Goal: Transaction & Acquisition: Purchase product/service

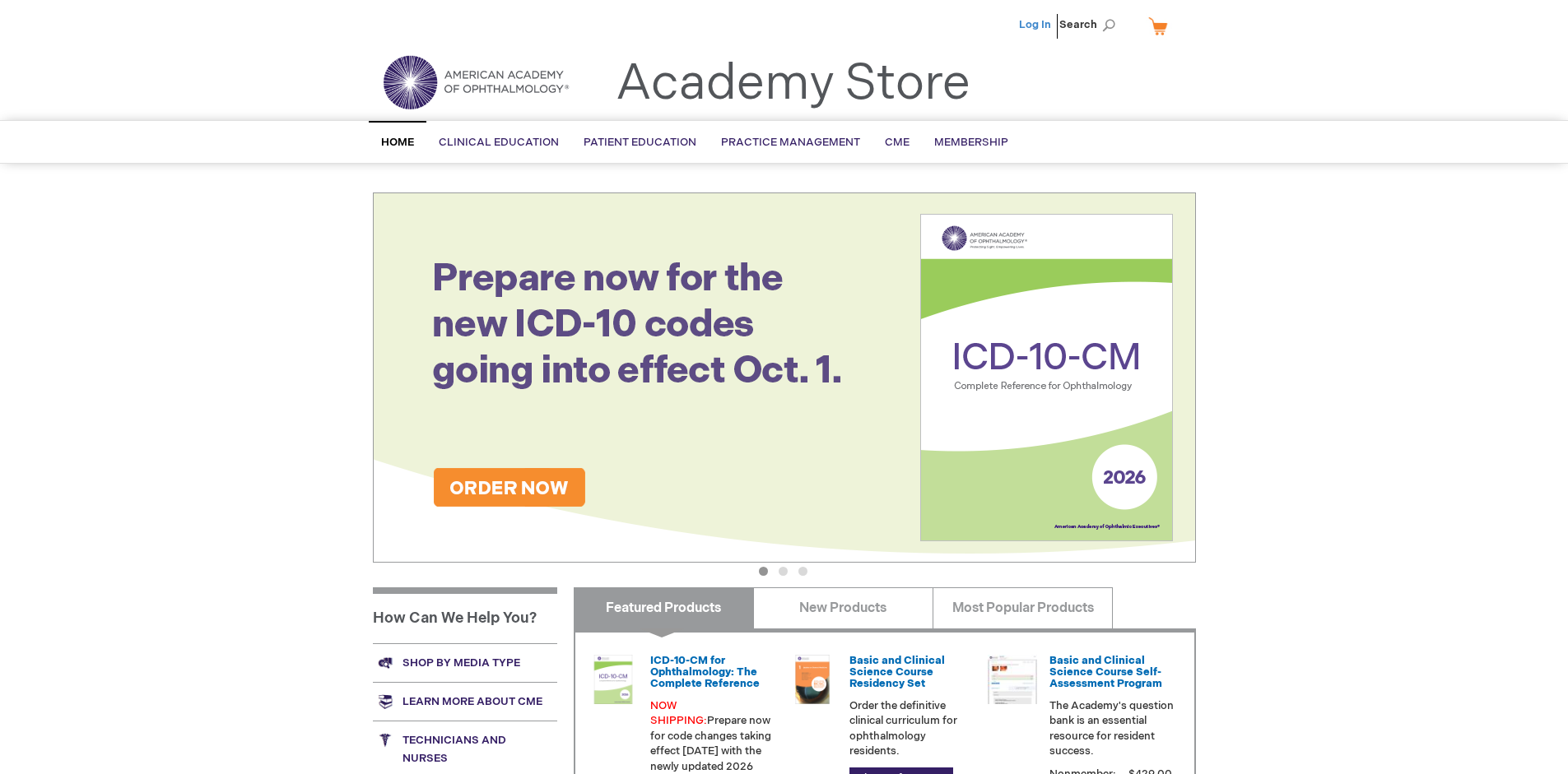
click at [1036, 24] on link "Log In" at bounding box center [1035, 24] width 32 height 13
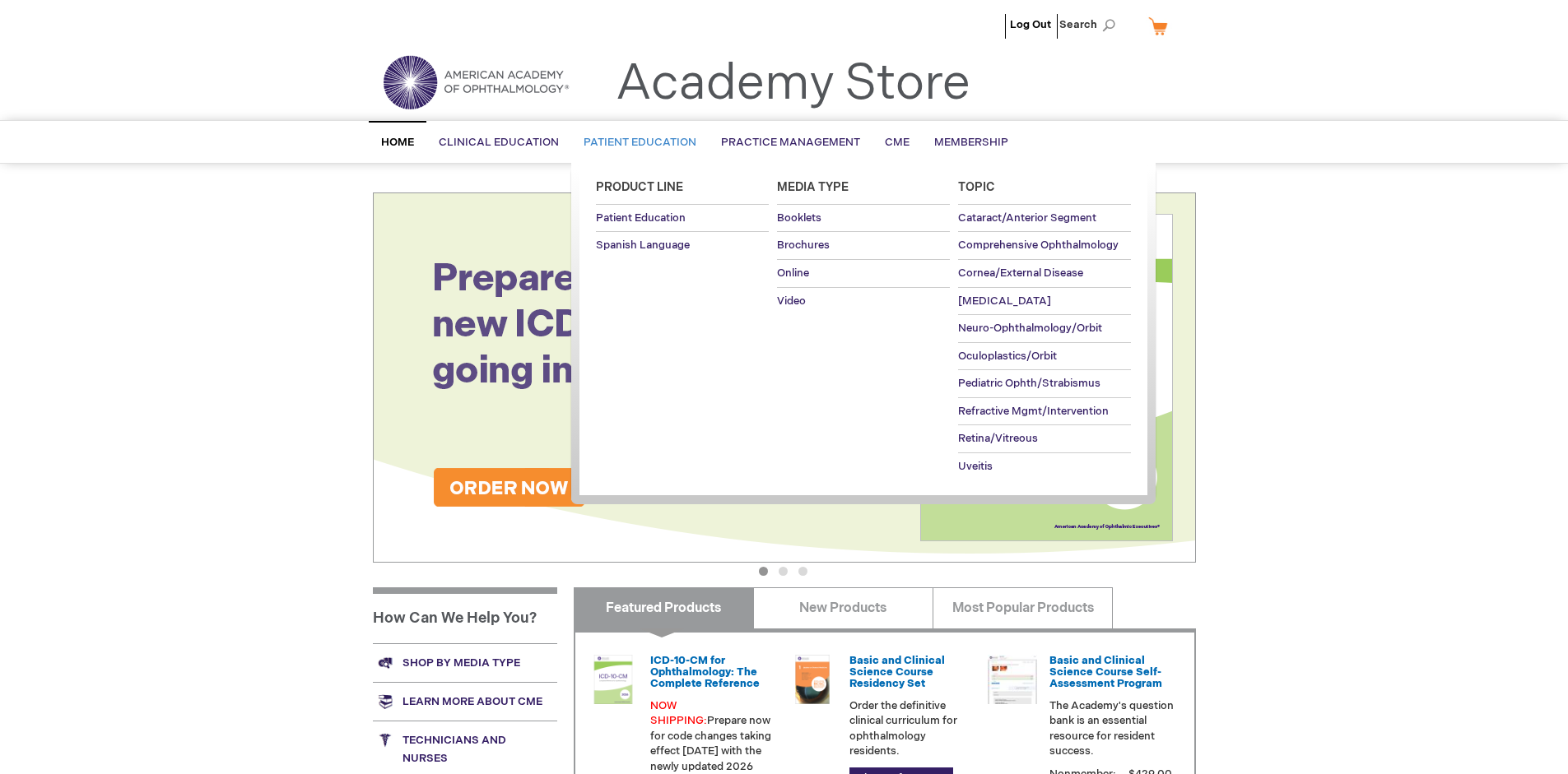
click at [636, 142] on span "Patient Education" at bounding box center [639, 142] width 112 height 13
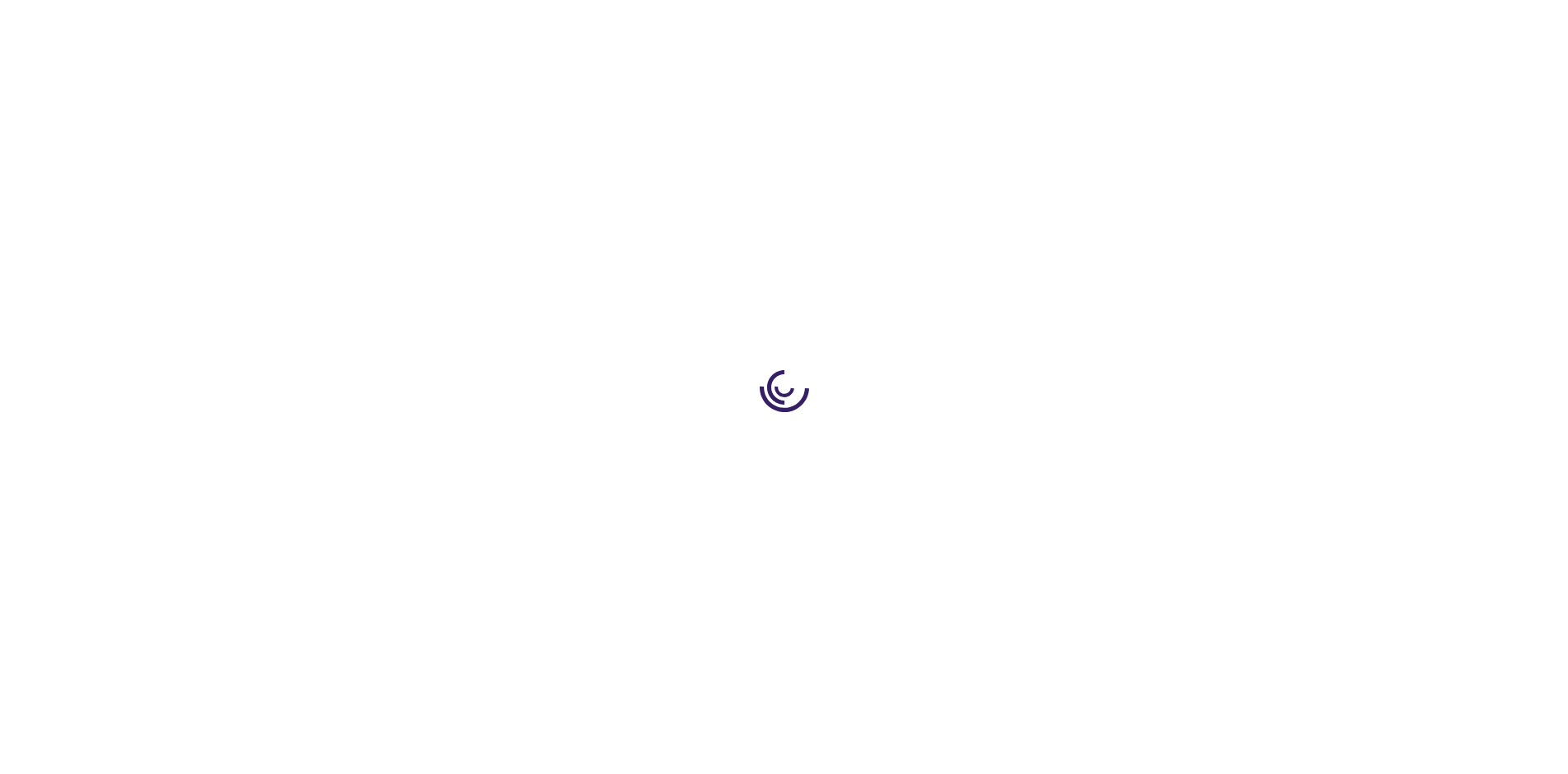
click at [1038, 444] on span "Add to Cart" at bounding box center [1029, 443] width 67 height 15
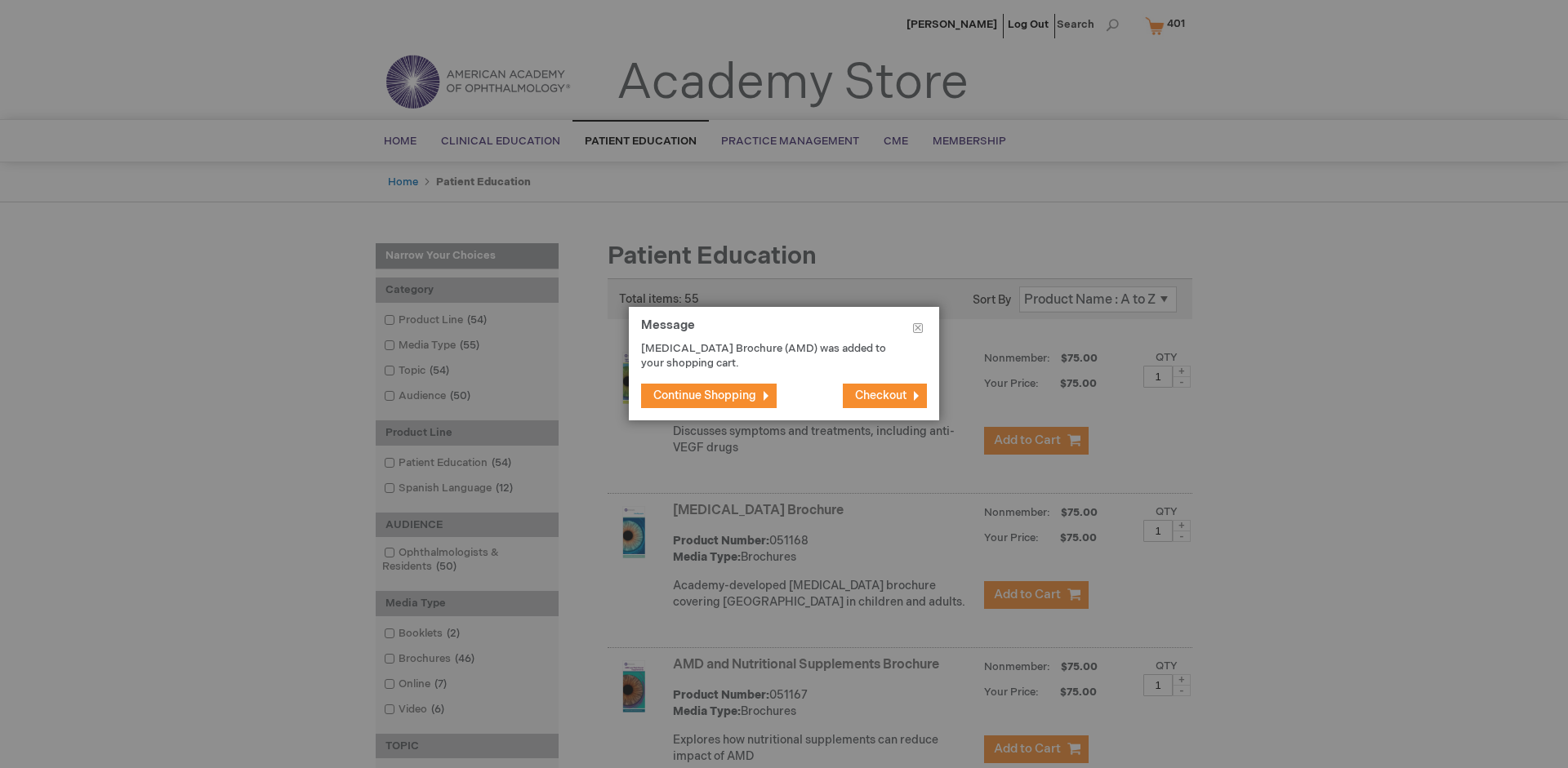
click at [705, 395] on span "Continue Shopping" at bounding box center [704, 396] width 103 height 14
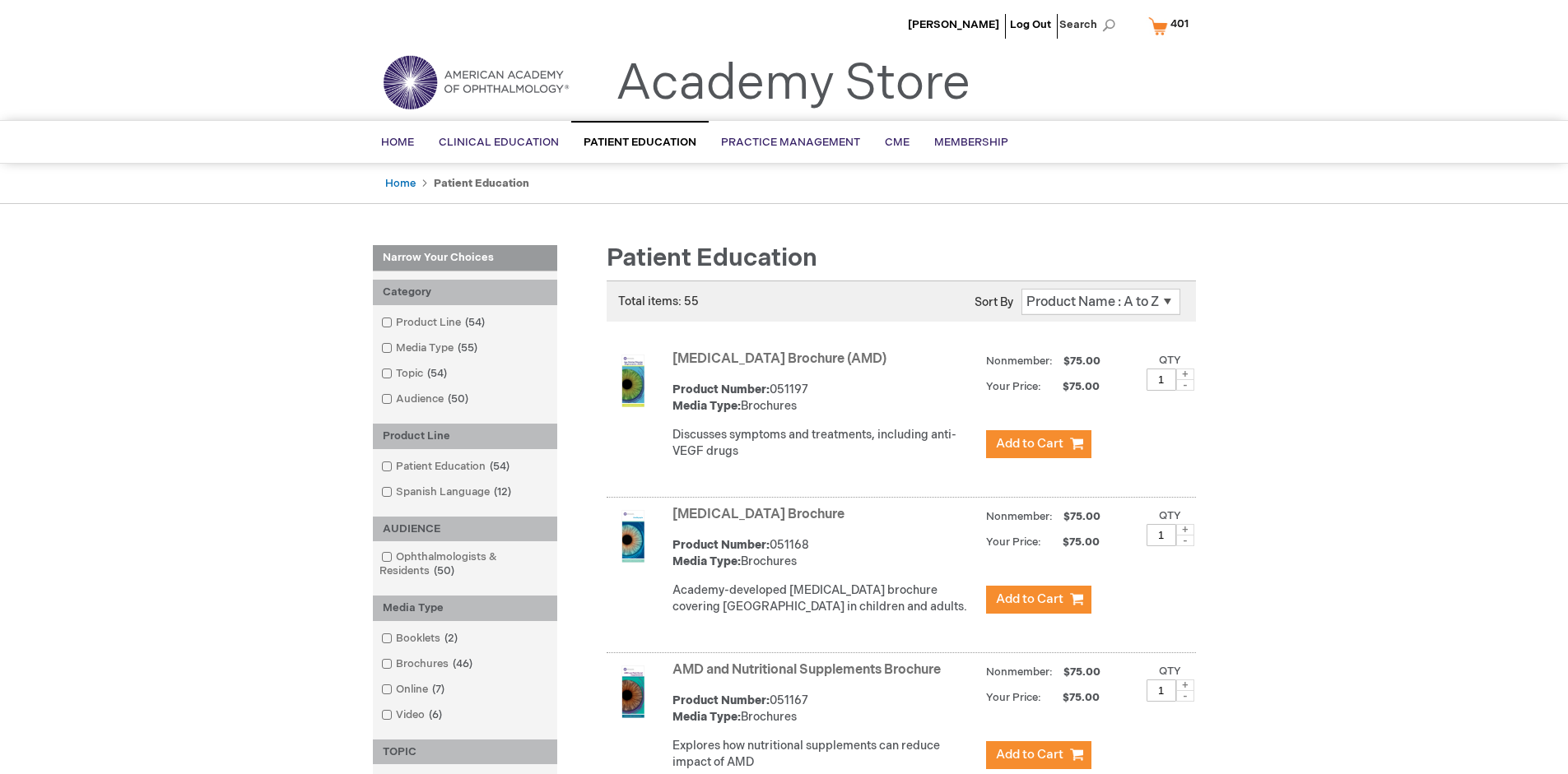
click at [810, 678] on link "AMD and Nutritional Supplements Brochure" at bounding box center [806, 670] width 268 height 15
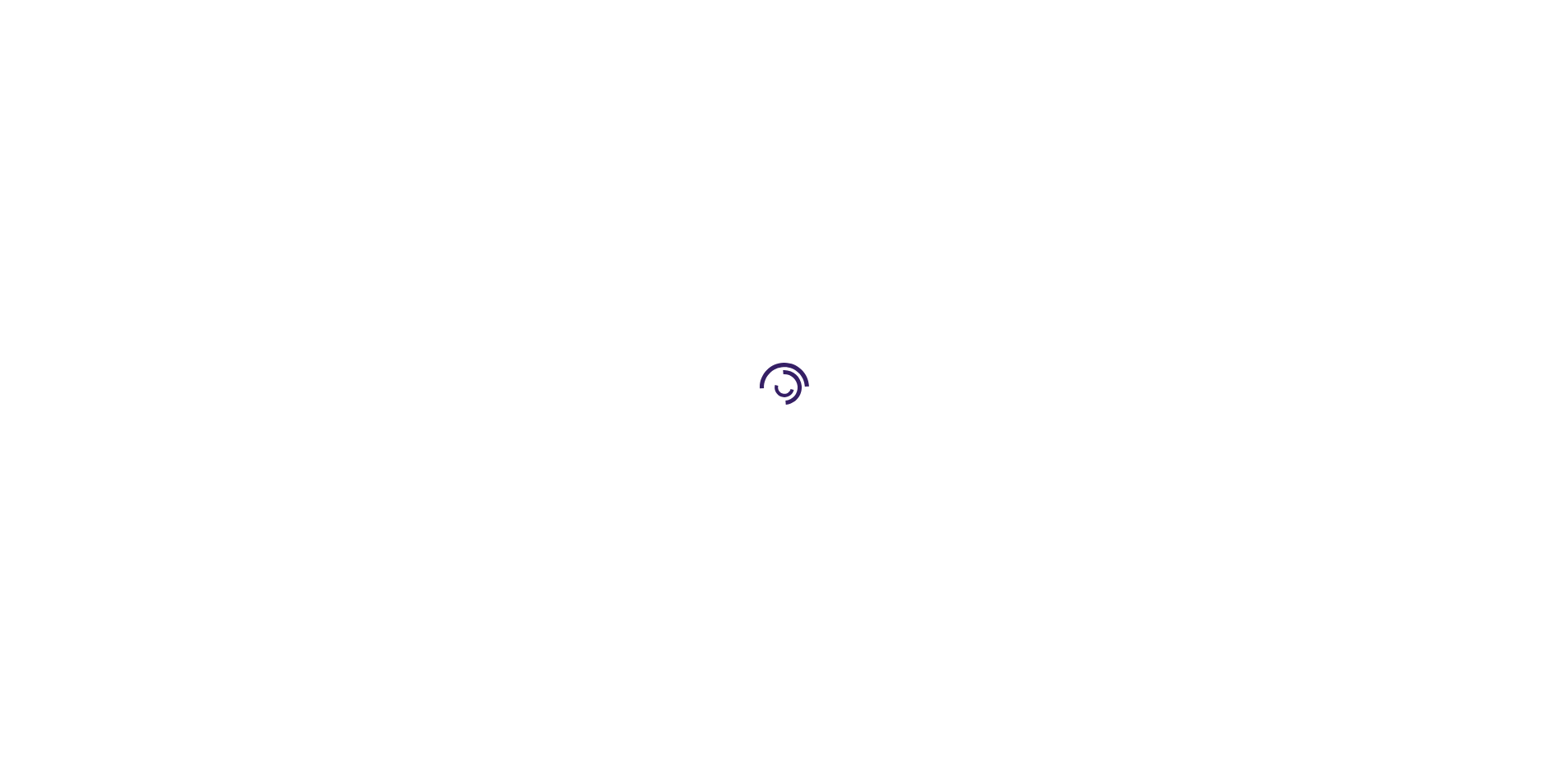
type input "1"
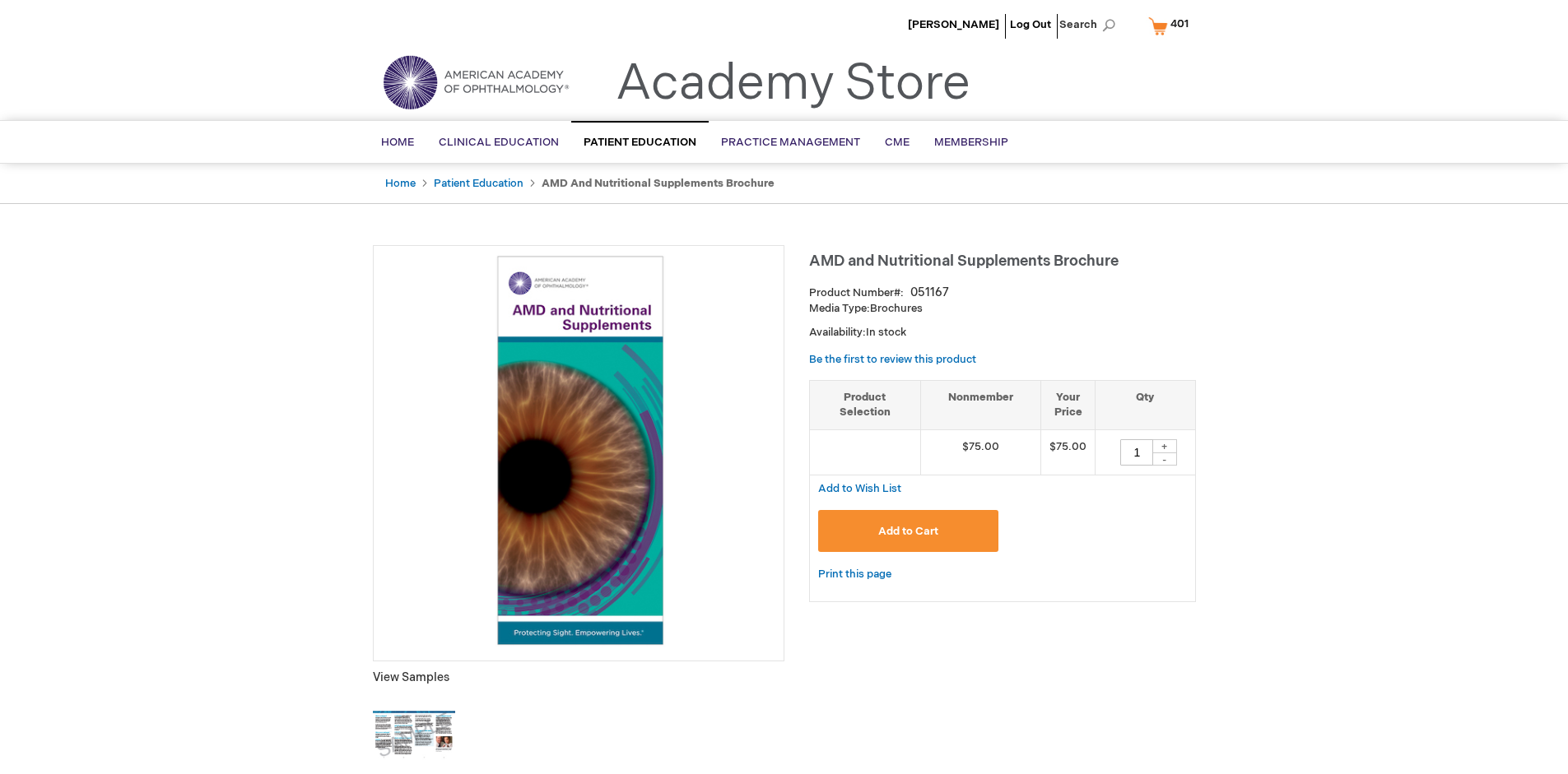
click at [908, 530] on span "Add to Cart" at bounding box center [908, 531] width 60 height 13
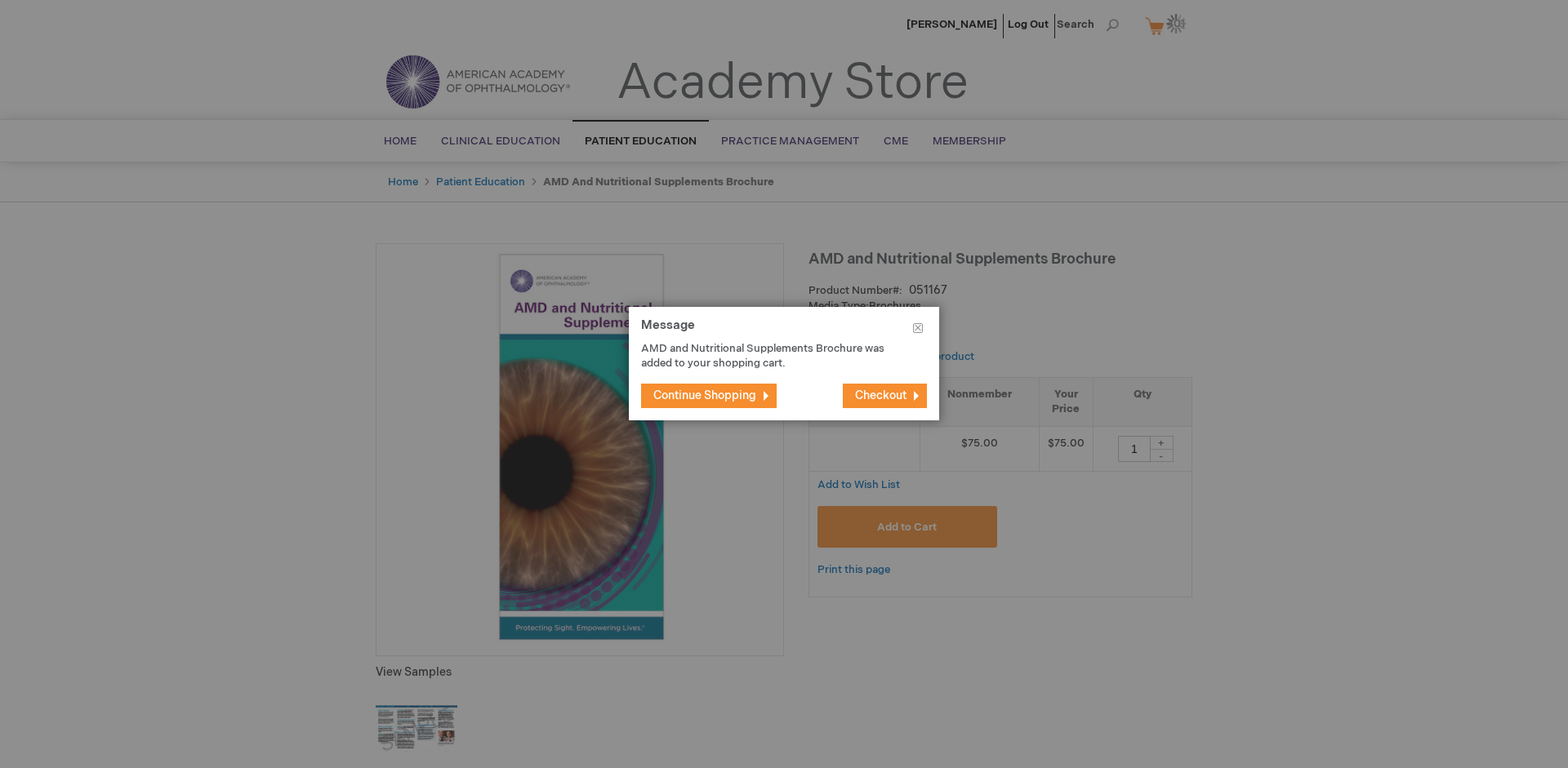
click at [705, 395] on span "Continue Shopping" at bounding box center [704, 396] width 103 height 14
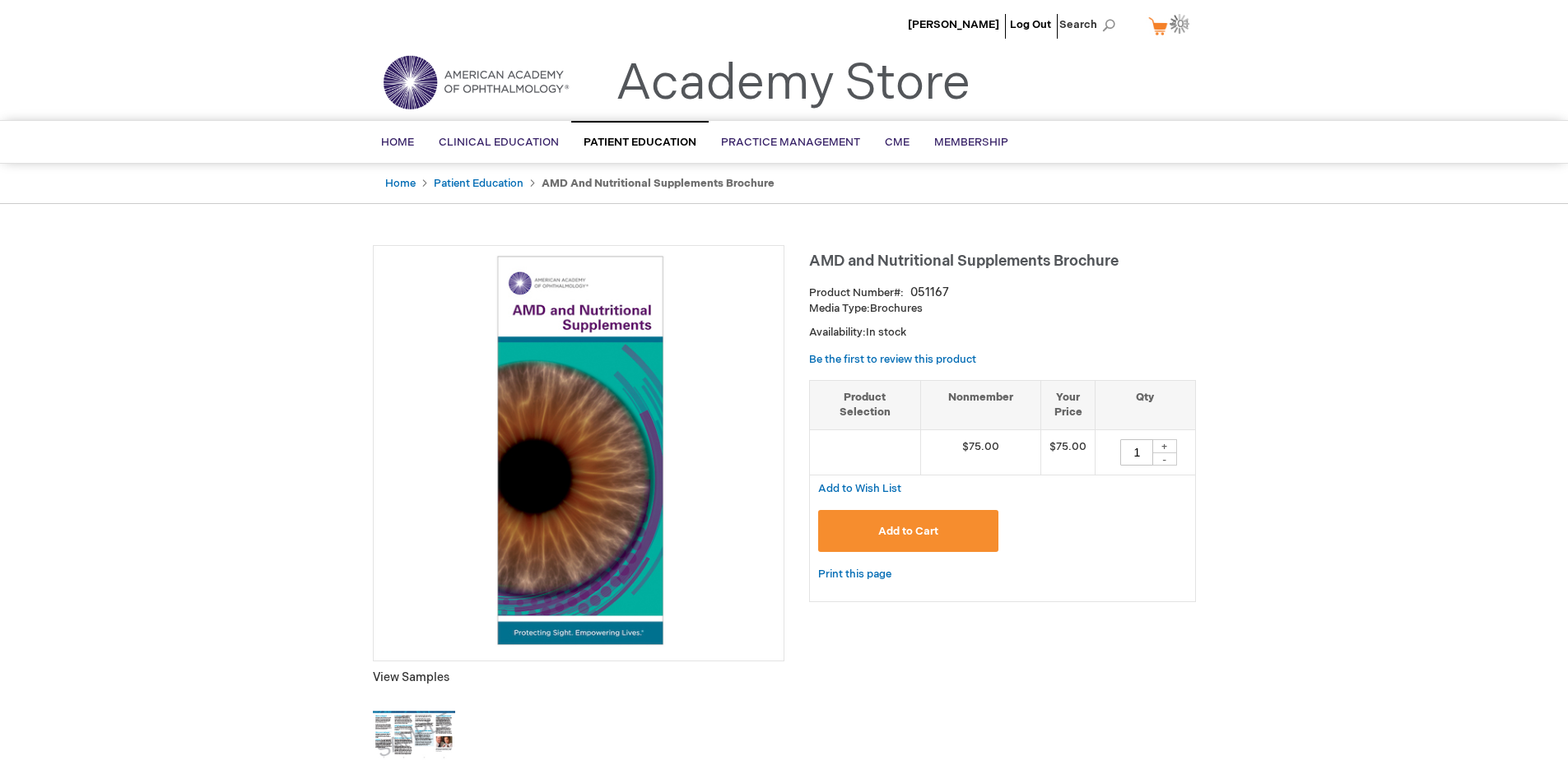
click at [1172, 25] on img at bounding box center [1180, 24] width 20 height 20
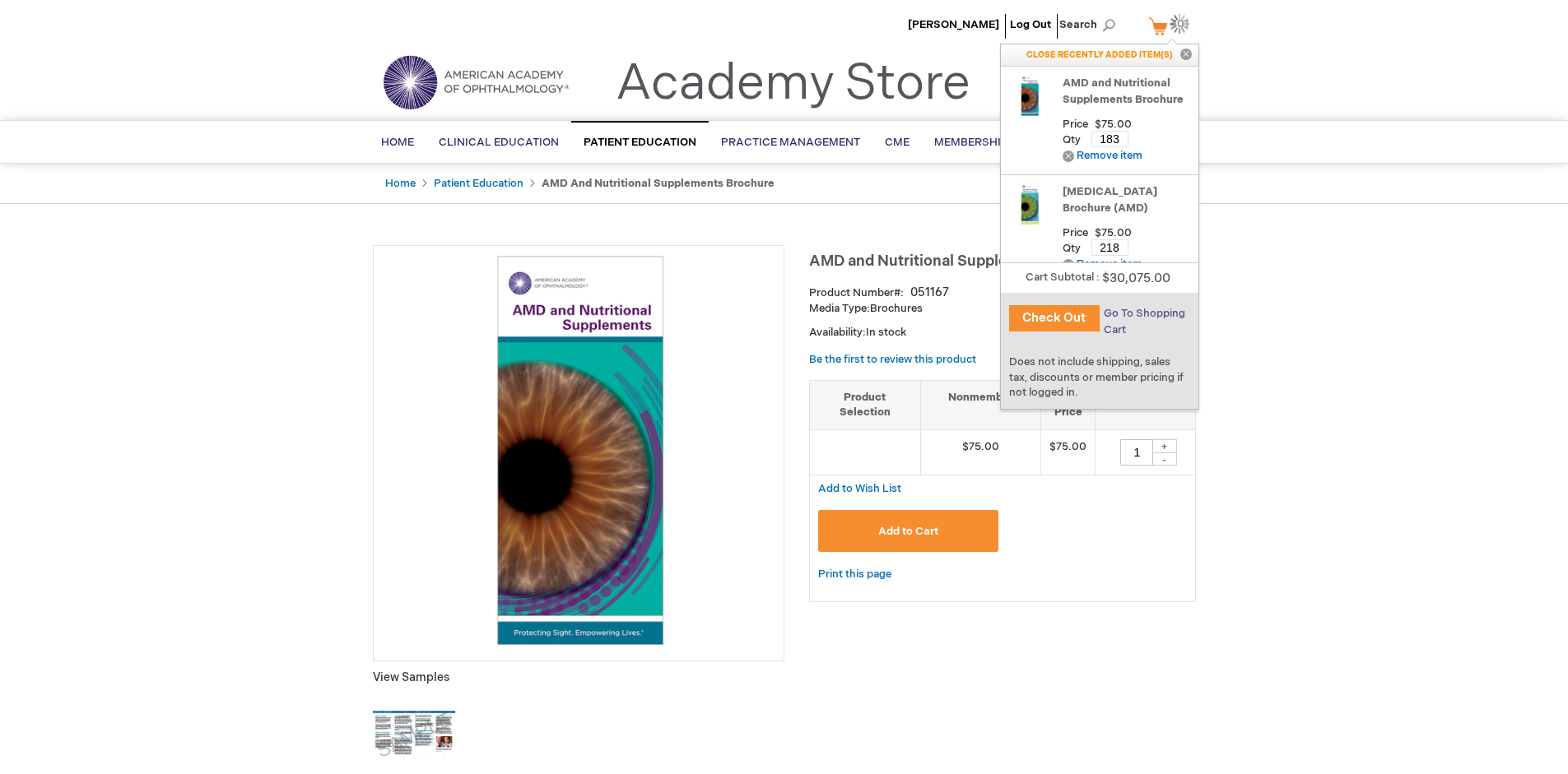
click at [1143, 314] on span "Go To Shopping Cart" at bounding box center [1144, 321] width 82 height 30
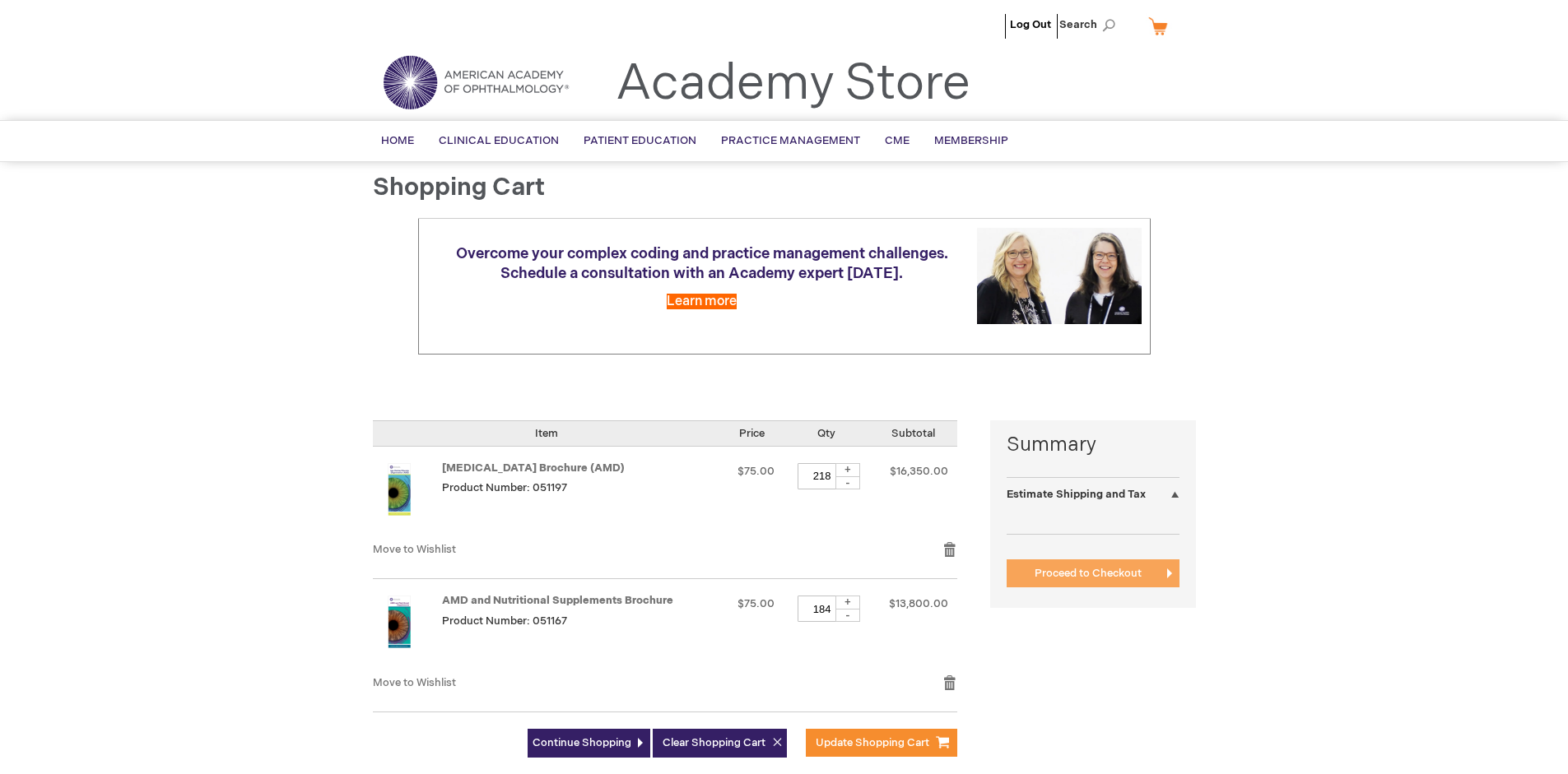
click at [1087, 574] on span "Proceed to Checkout" at bounding box center [1088, 574] width 107 height 13
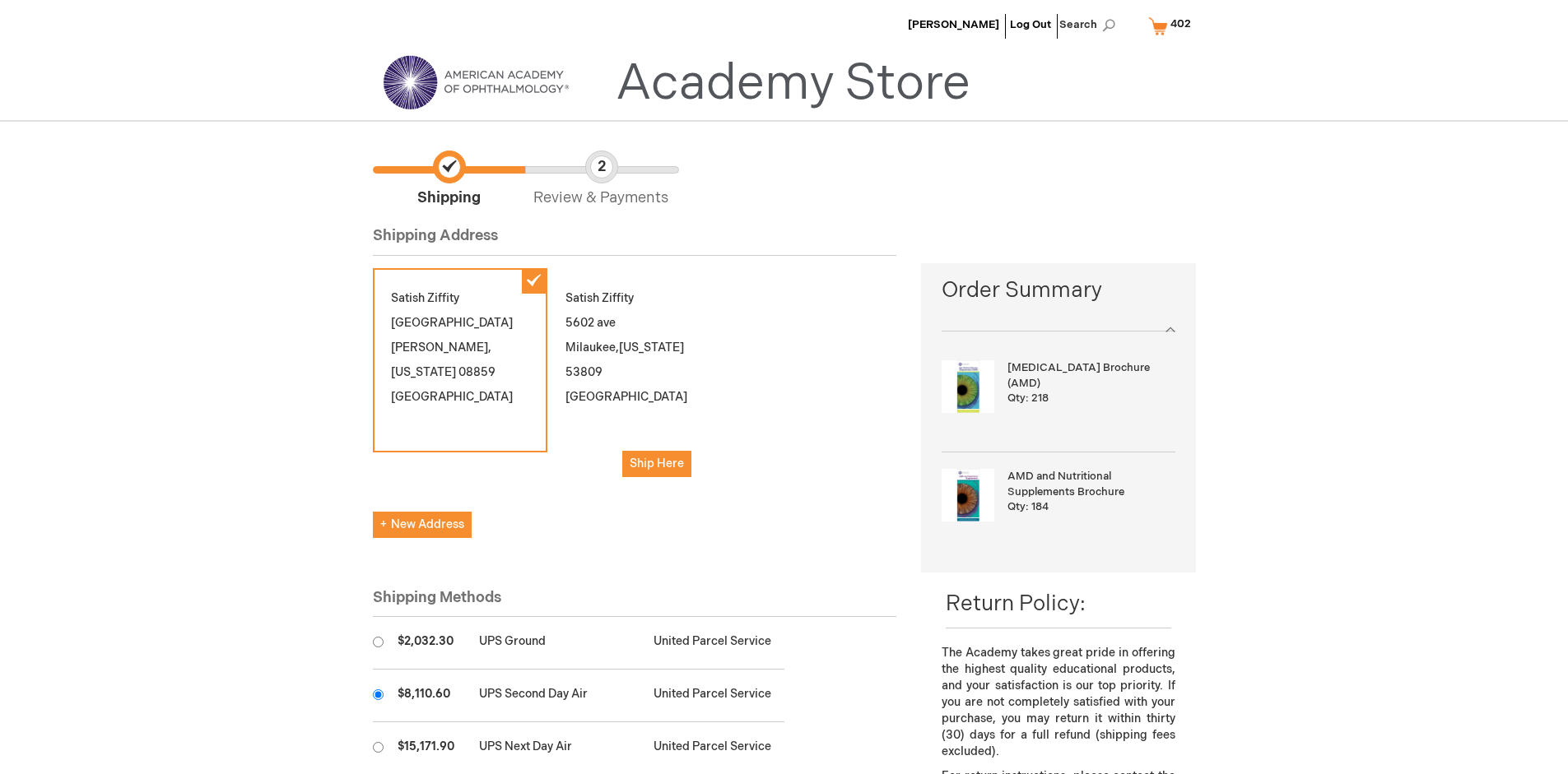
click at [378, 695] on input "radio" at bounding box center [379, 695] width 11 height 11
